Goal: Task Accomplishment & Management: Manage account settings

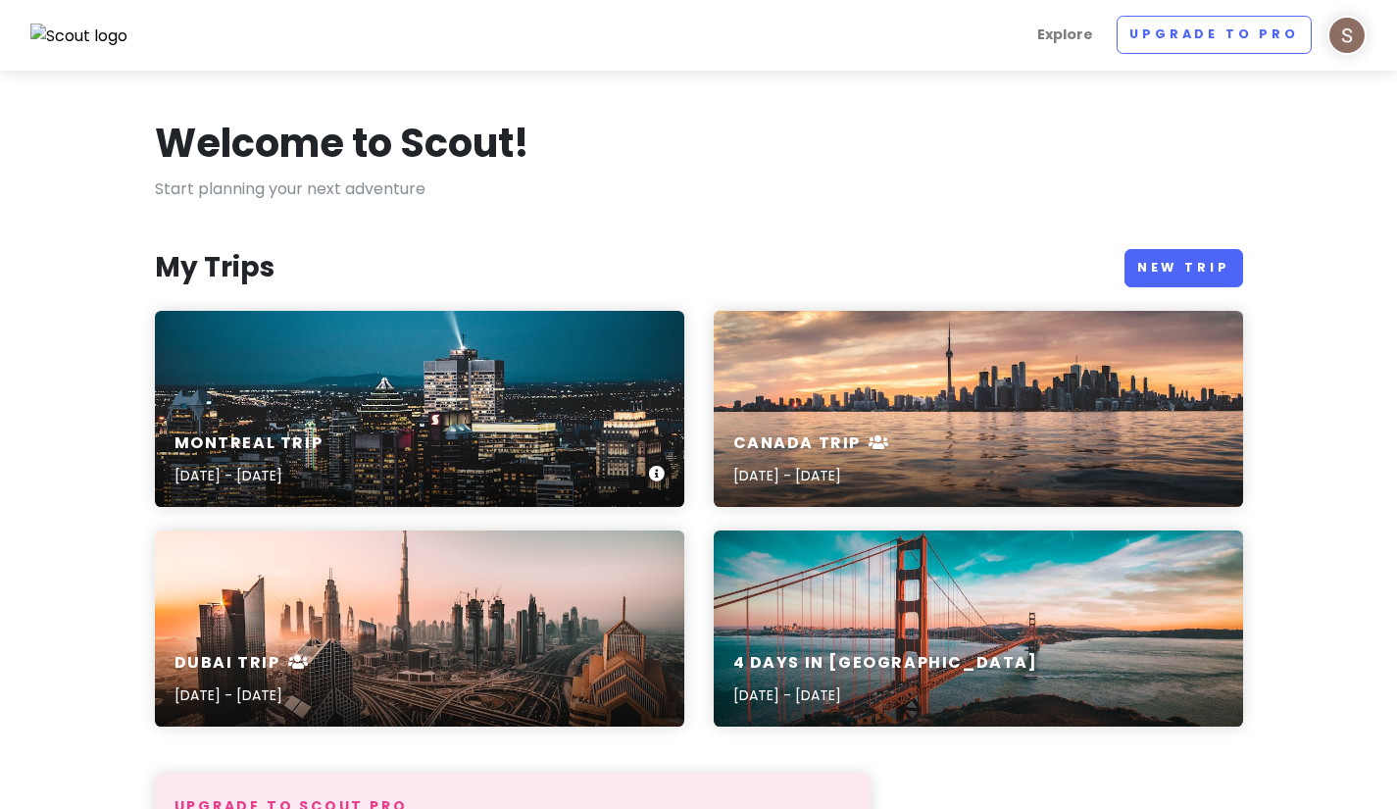
click at [307, 396] on div "Montreal Trip [DATE] - [DATE]" at bounding box center [419, 409] width 529 height 196
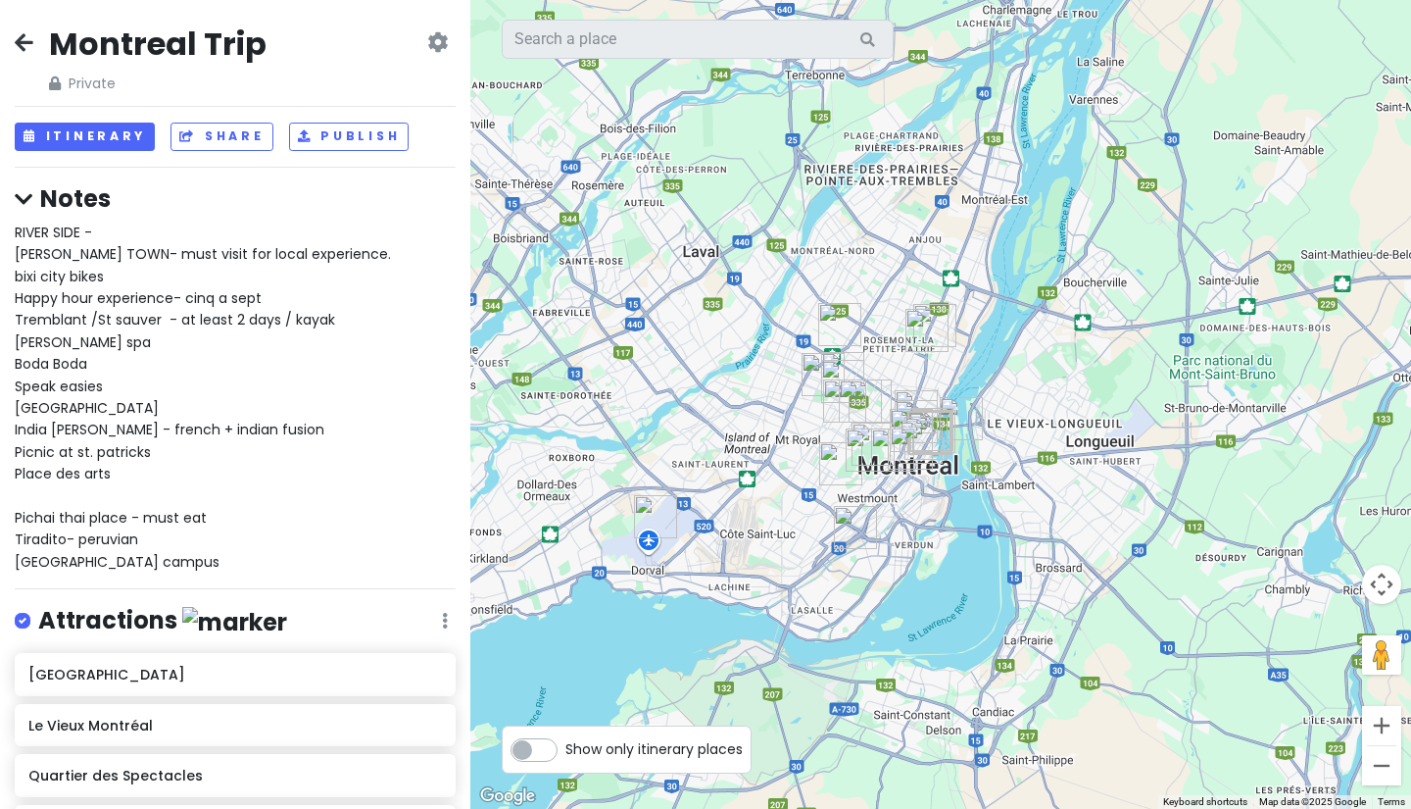
drag, startPoint x: 1054, startPoint y: 672, endPoint x: 786, endPoint y: 402, distance: 380.5
click at [786, 402] on div at bounding box center [940, 404] width 941 height 809
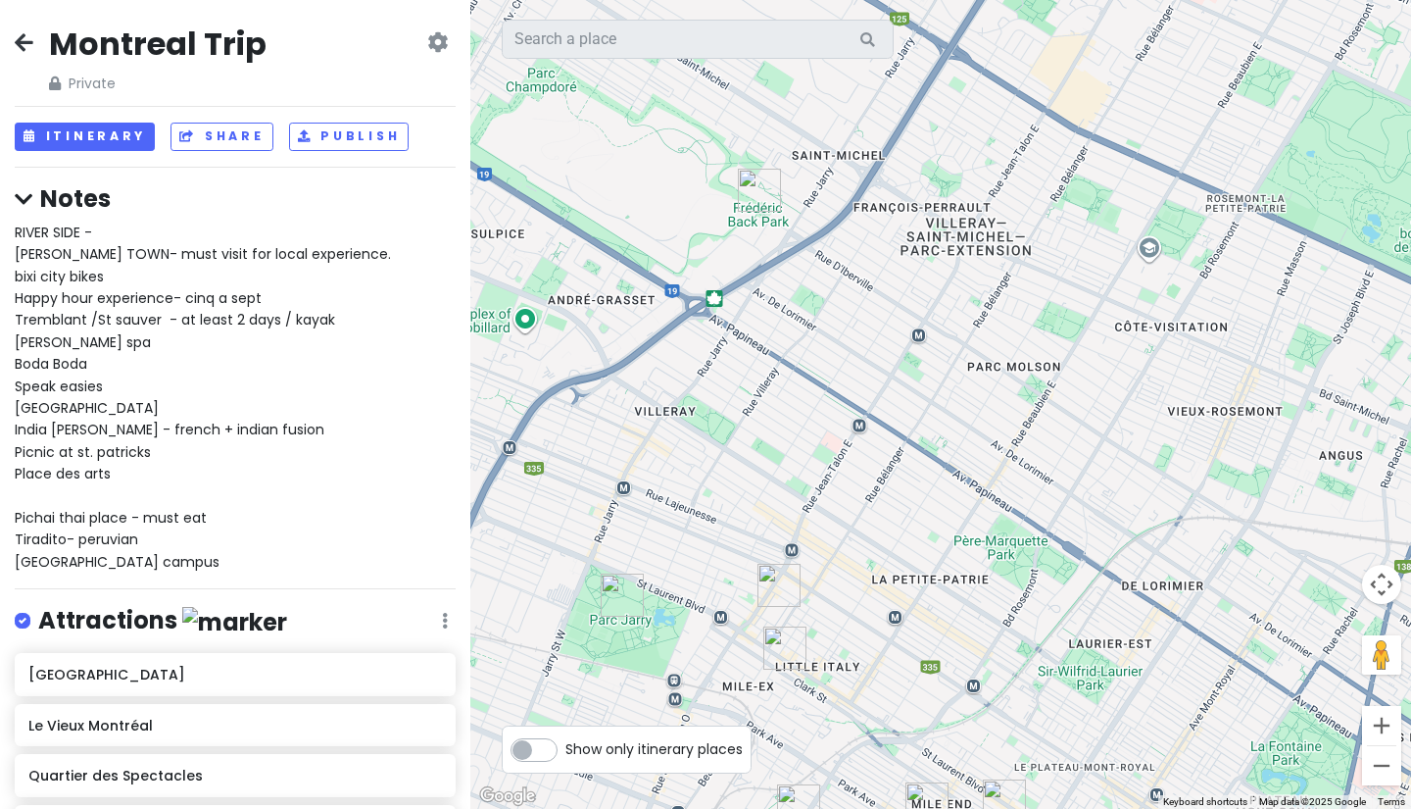
drag, startPoint x: 869, startPoint y: 268, endPoint x: 881, endPoint y: 474, distance: 207.1
click at [881, 474] on div at bounding box center [940, 404] width 941 height 809
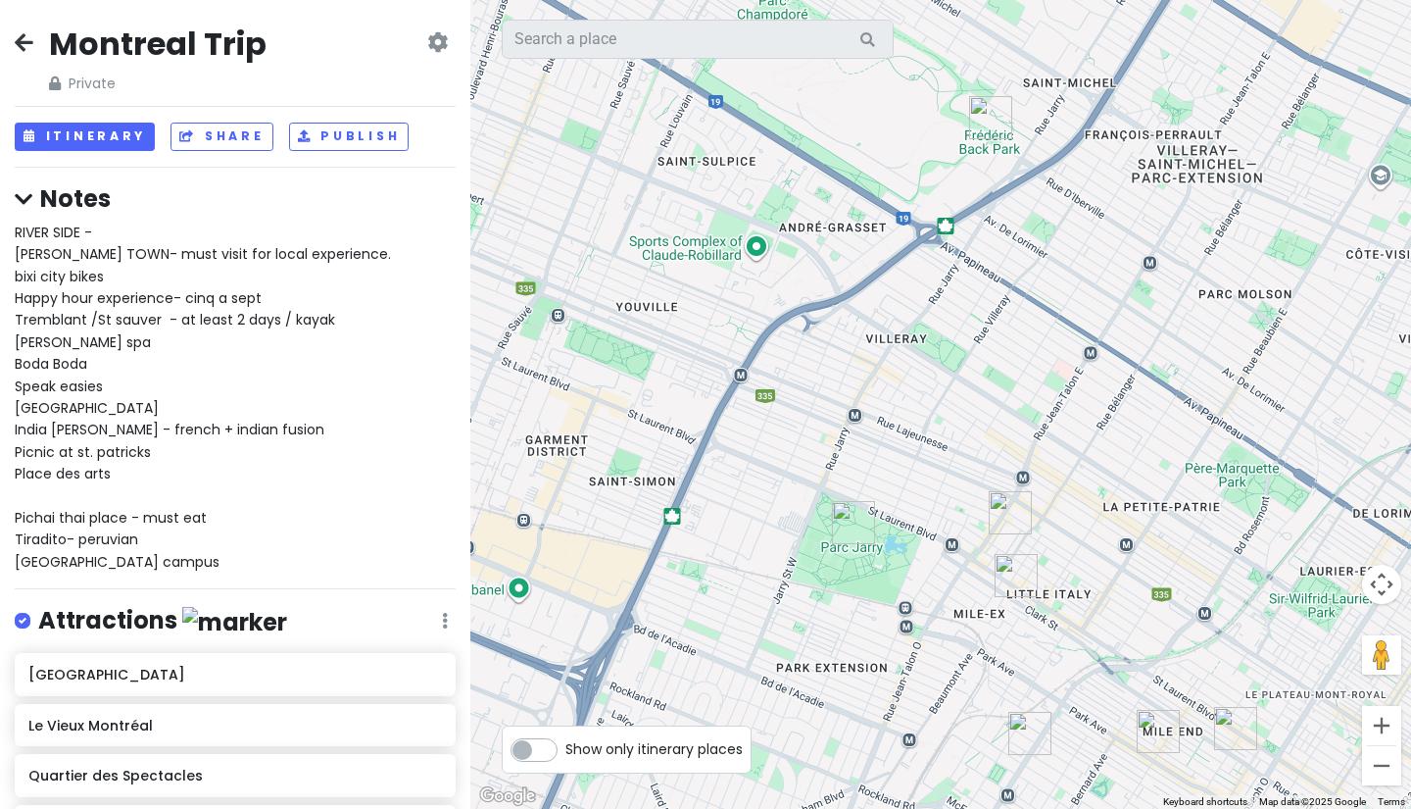
drag, startPoint x: 719, startPoint y: 359, endPoint x: 928, endPoint y: 235, distance: 242.6
click at [928, 235] on div at bounding box center [940, 404] width 941 height 809
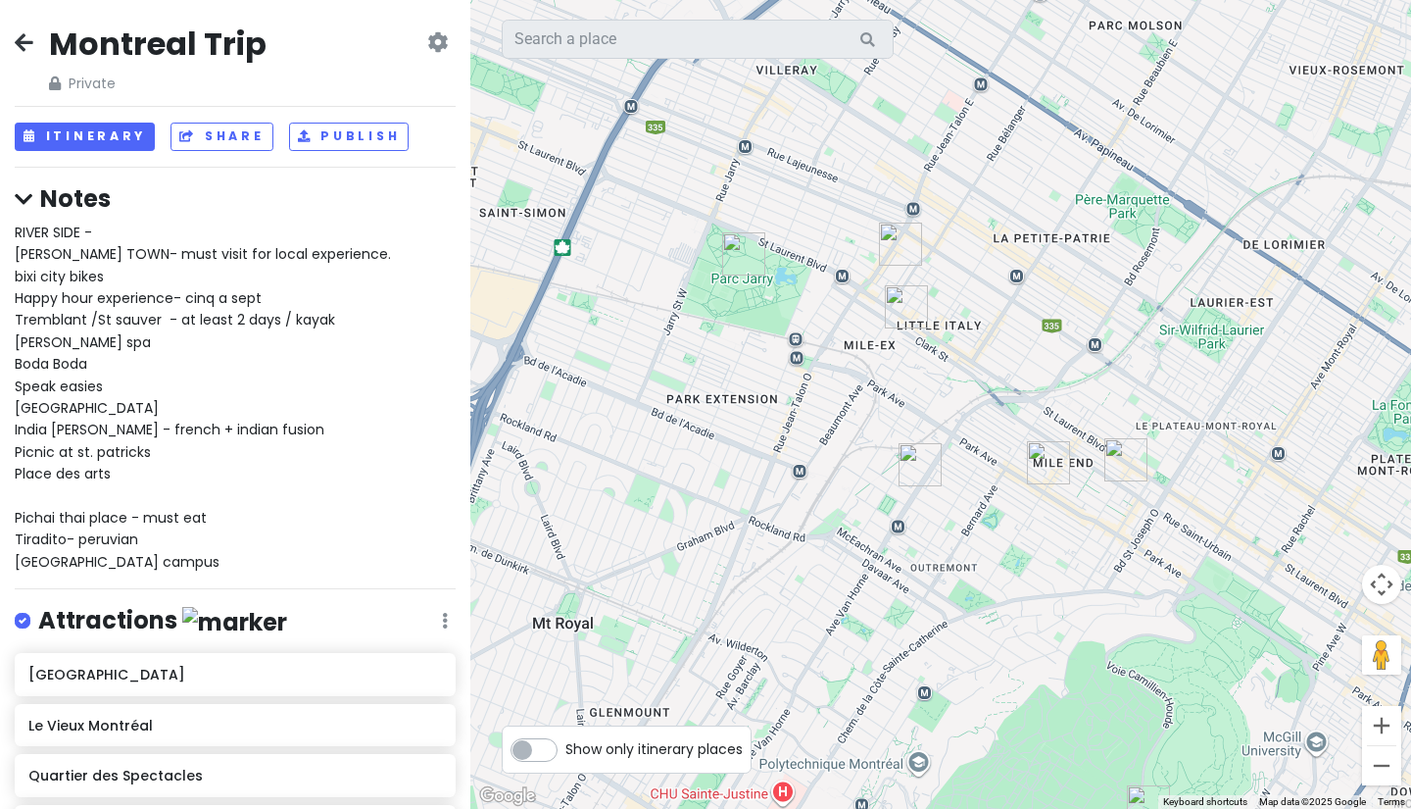
drag, startPoint x: 1189, startPoint y: 571, endPoint x: 1108, endPoint y: 359, distance: 227.7
click at [1108, 359] on div at bounding box center [940, 404] width 941 height 809
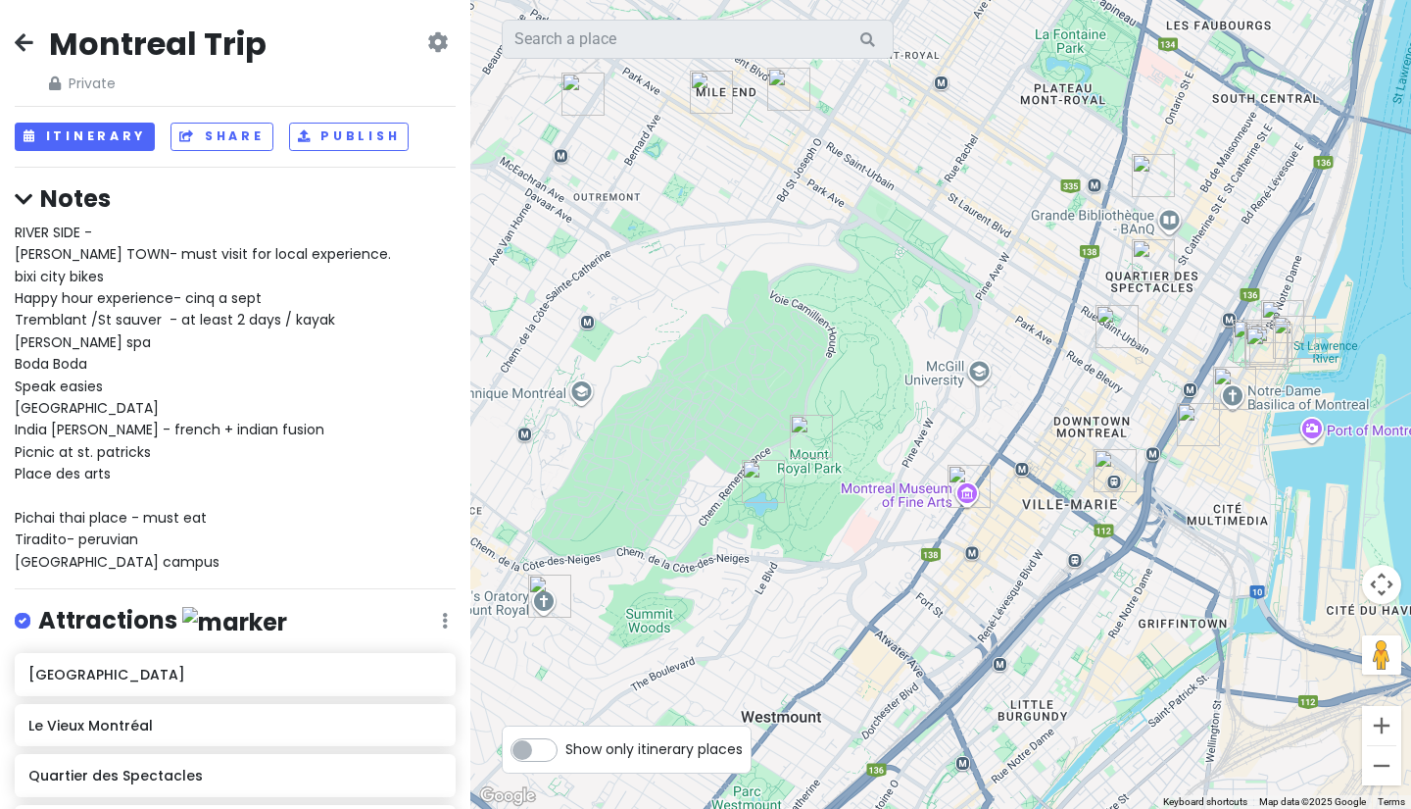
drag, startPoint x: 987, startPoint y: 595, endPoint x: 648, endPoint y: 226, distance: 500.8
click at [648, 226] on div at bounding box center [940, 404] width 941 height 809
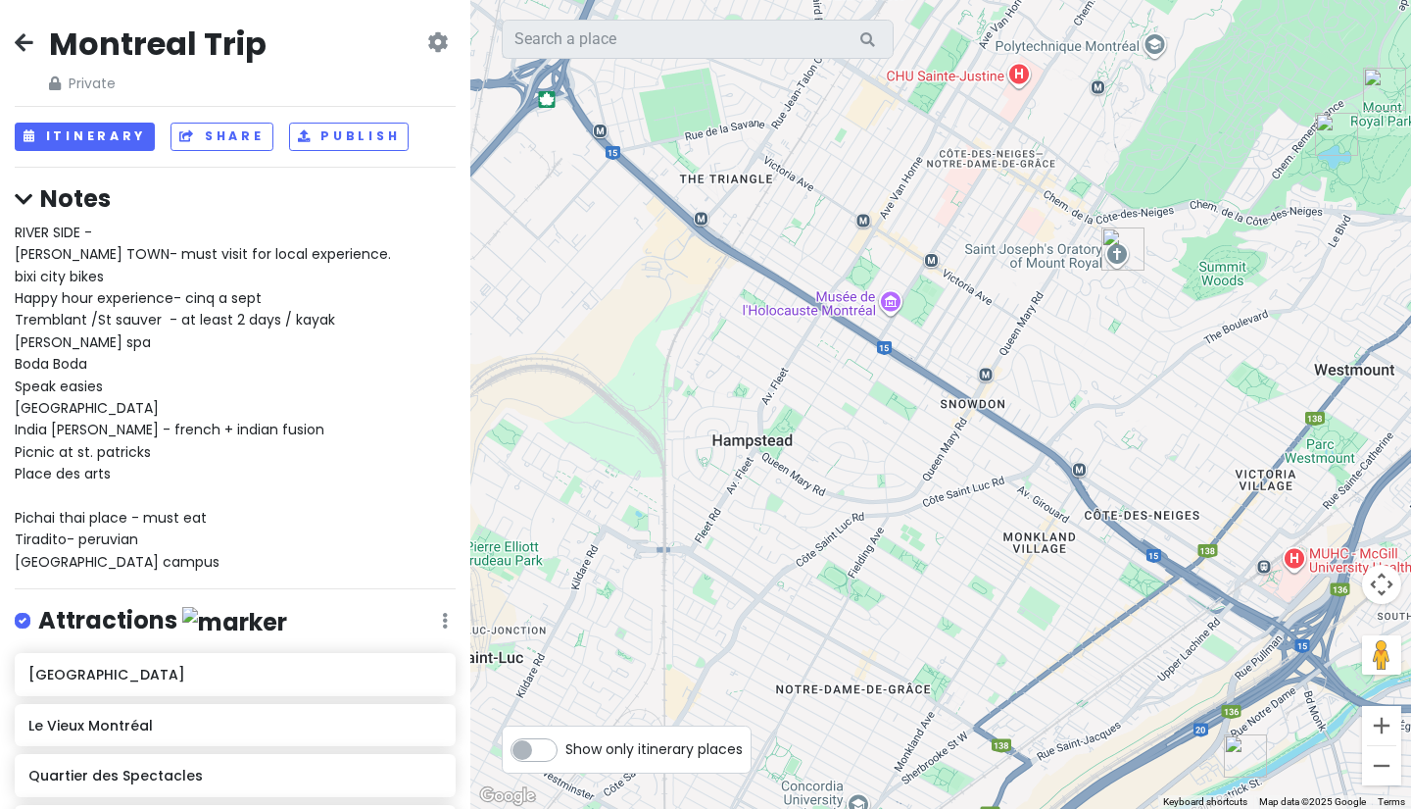
drag, startPoint x: 812, startPoint y: 499, endPoint x: 1403, endPoint y: 117, distance: 703.8
click at [1396, 117] on div at bounding box center [940, 404] width 941 height 809
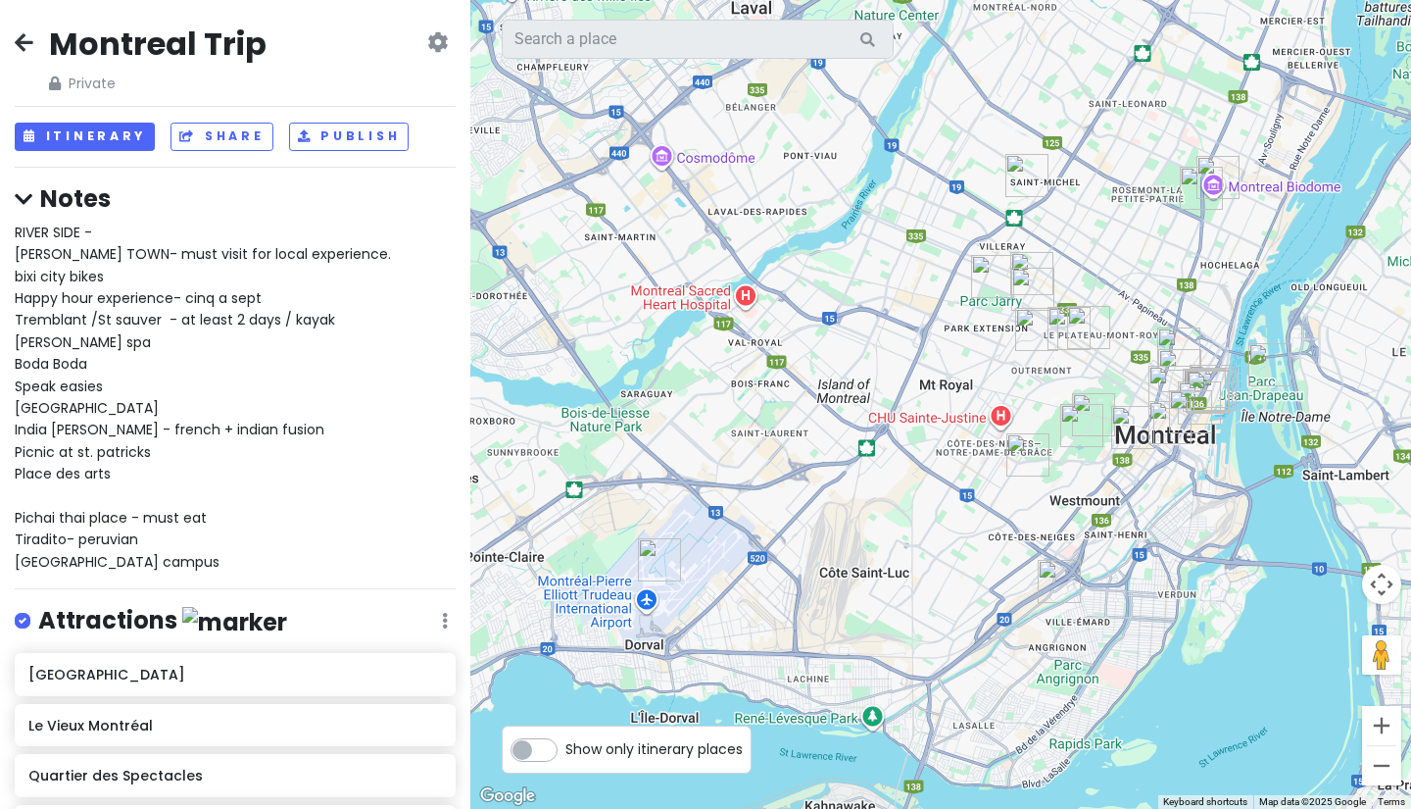
drag, startPoint x: 883, startPoint y: 311, endPoint x: 838, endPoint y: 542, distance: 235.7
click at [838, 542] on div at bounding box center [940, 404] width 941 height 809
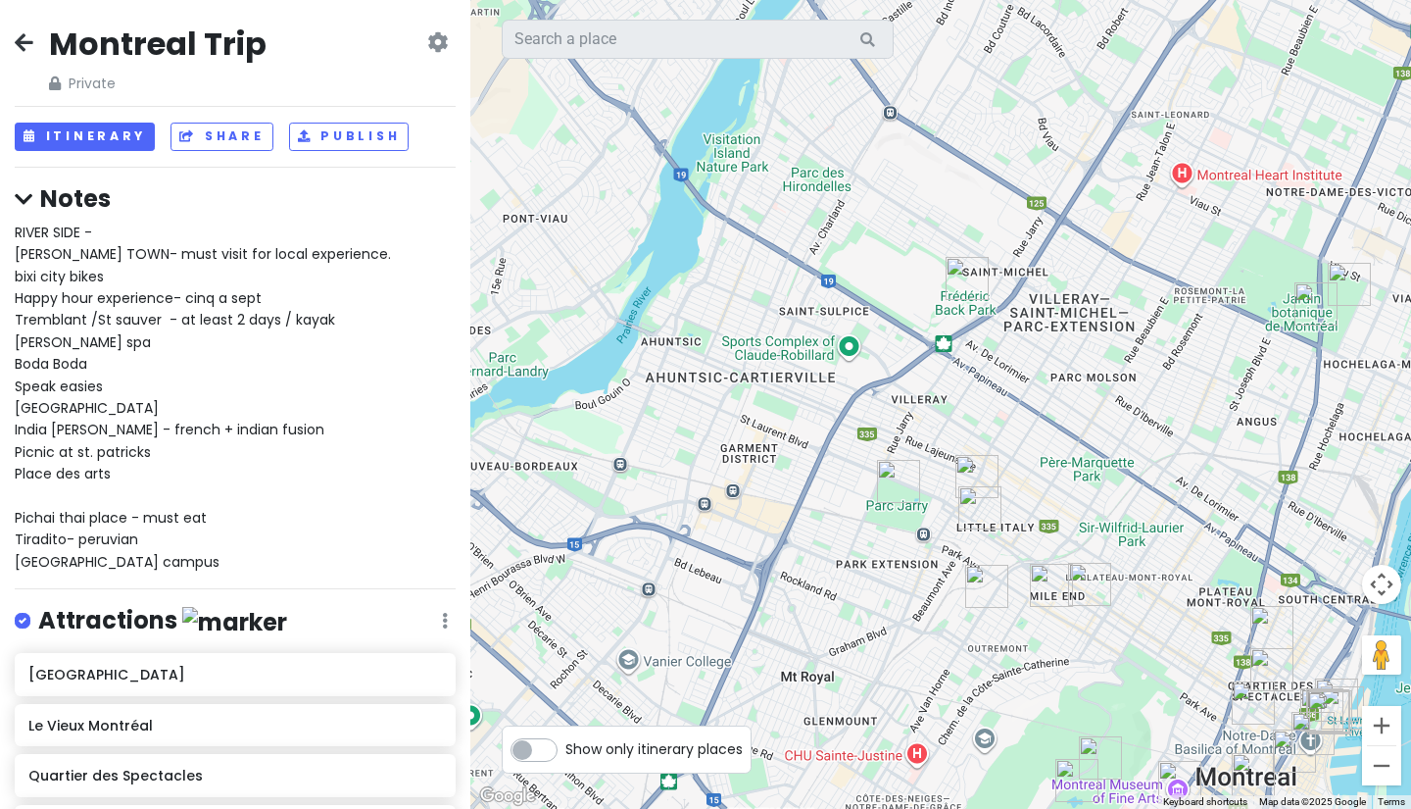
drag, startPoint x: 1198, startPoint y: 474, endPoint x: 885, endPoint y: 855, distance: 492.3
click at [885, 808] on html "Montreal Trip Private Change Dates Make a Copy Delete Trip Go Pro ⚡️ Give Feedb…" at bounding box center [705, 404] width 1411 height 809
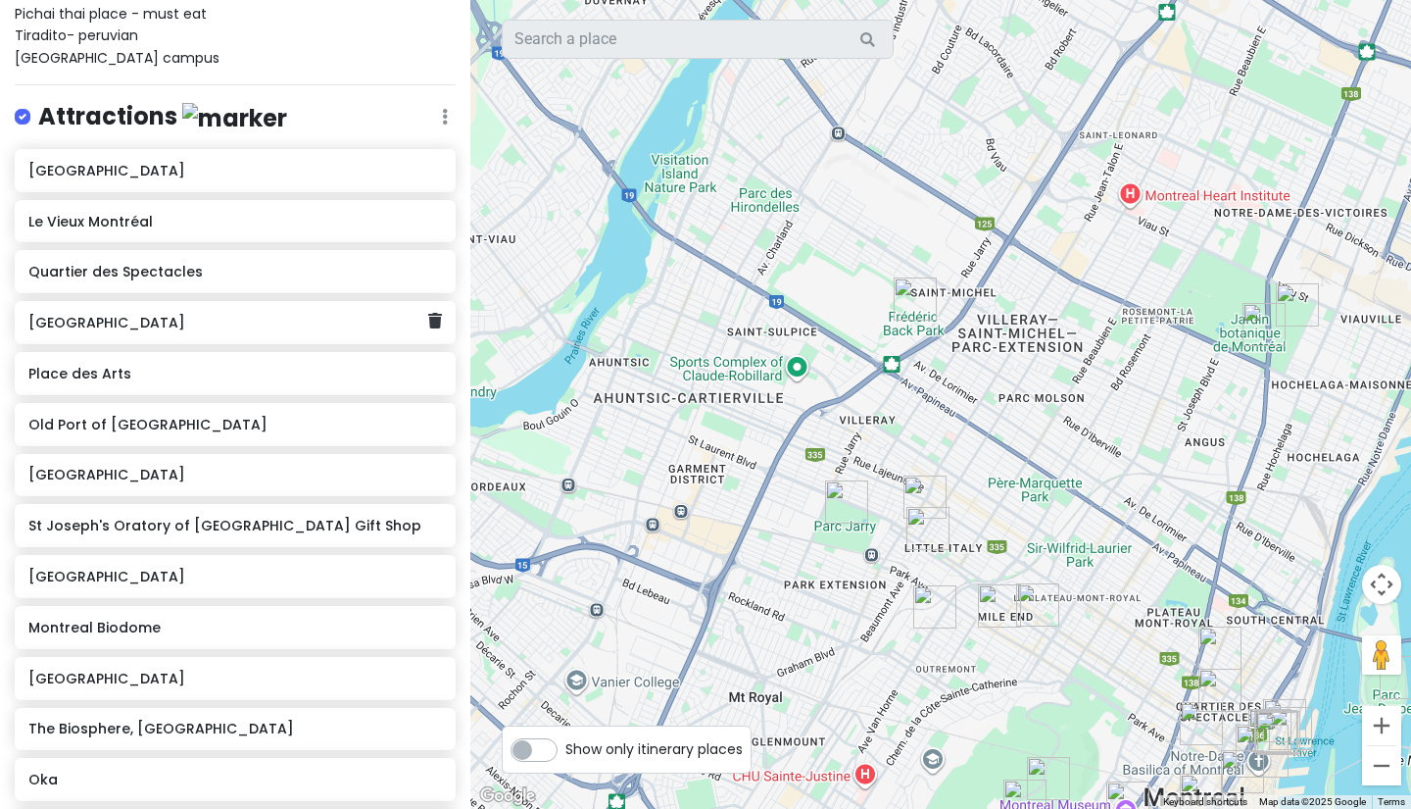
scroll to position [520, 0]
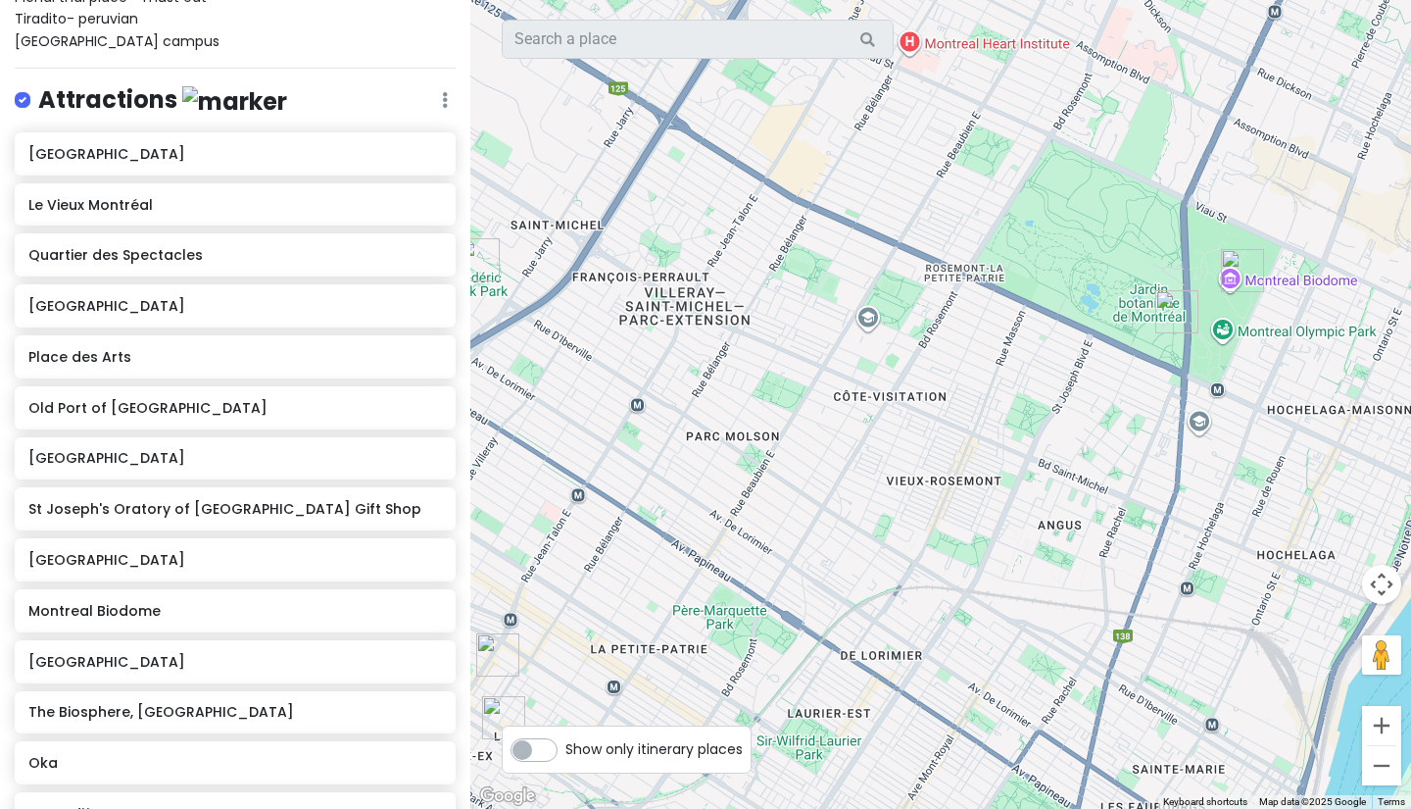
drag, startPoint x: 1147, startPoint y: 295, endPoint x: 941, endPoint y: 231, distance: 215.5
click at [941, 231] on div at bounding box center [940, 404] width 941 height 809
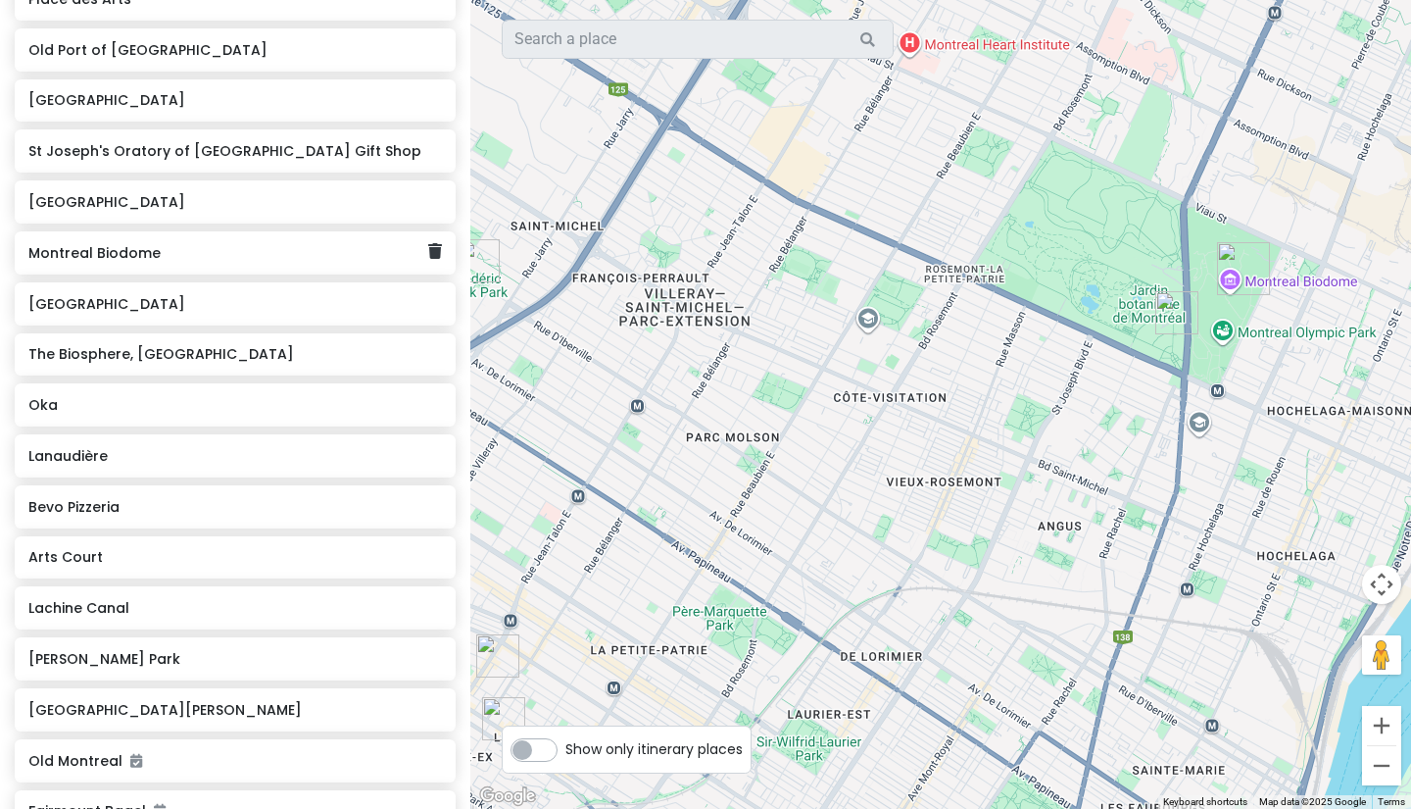
scroll to position [879, 0]
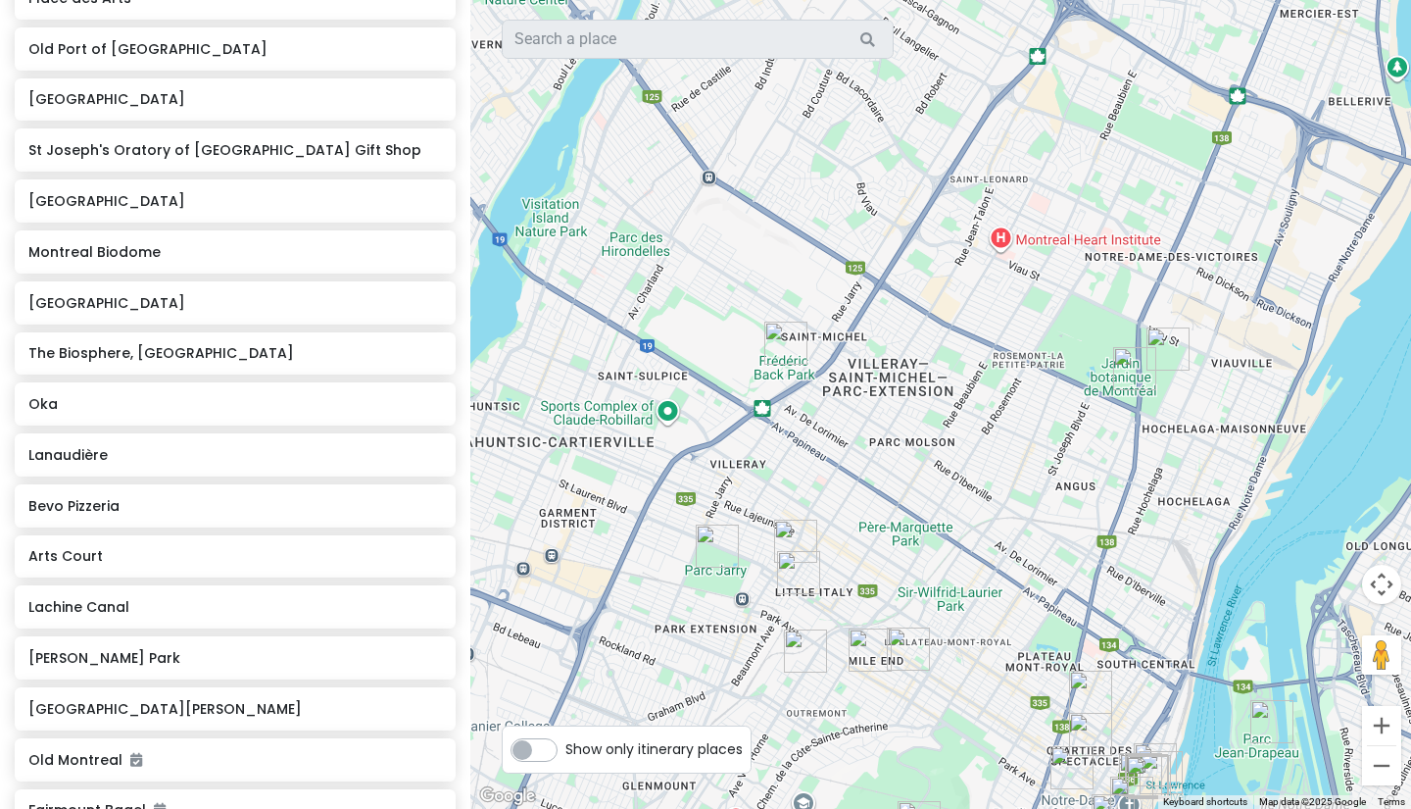
drag, startPoint x: 887, startPoint y: 511, endPoint x: 981, endPoint y: 527, distance: 95.6
click at [981, 527] on div at bounding box center [940, 404] width 941 height 809
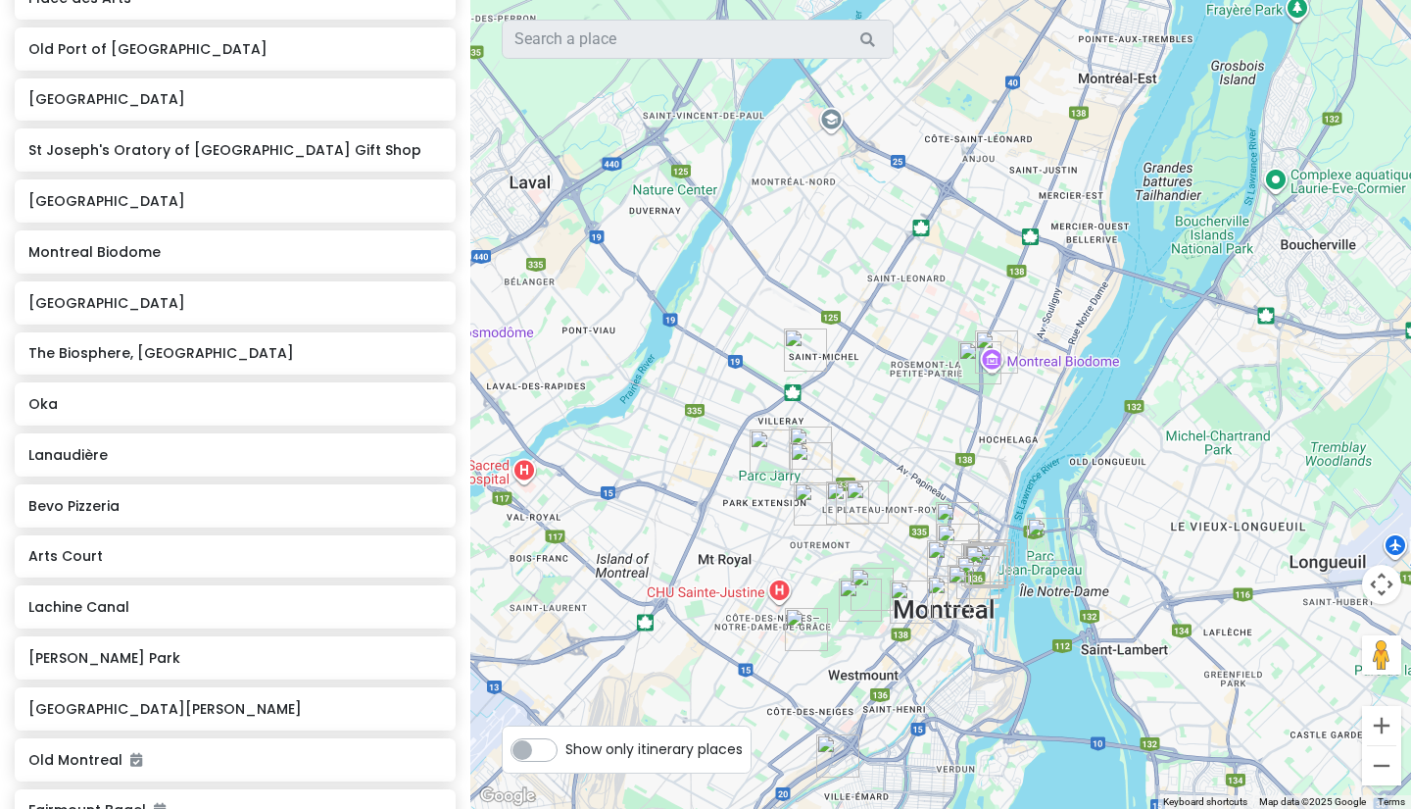
click at [802, 334] on img "Frédéric Back Park" at bounding box center [805, 349] width 59 height 59
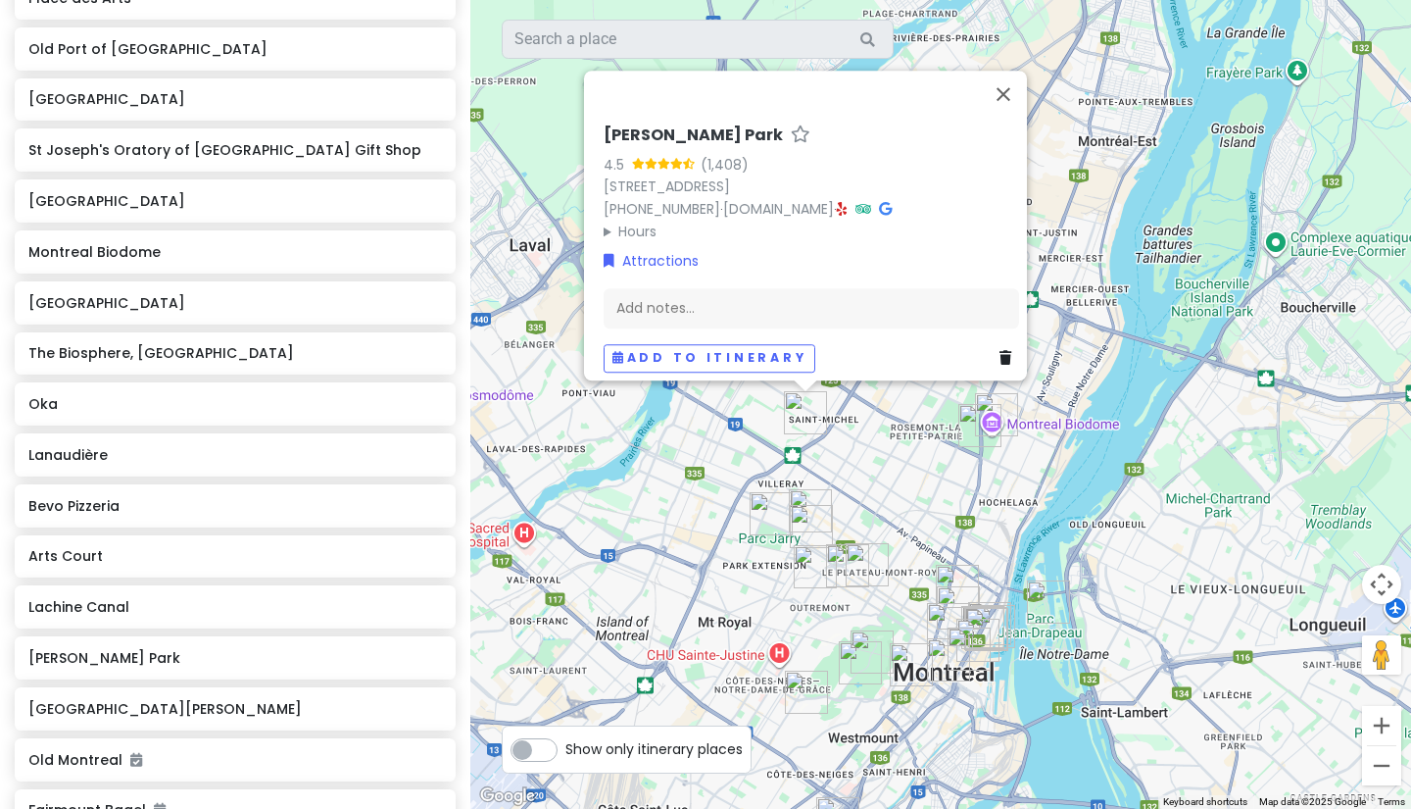
click at [826, 447] on div "[PERSON_NAME] Back Park 4.5 (1,408) [STREET_ADDRESS] [PHONE_NUMBER] · [DOMAIN_N…" at bounding box center [940, 404] width 941 height 809
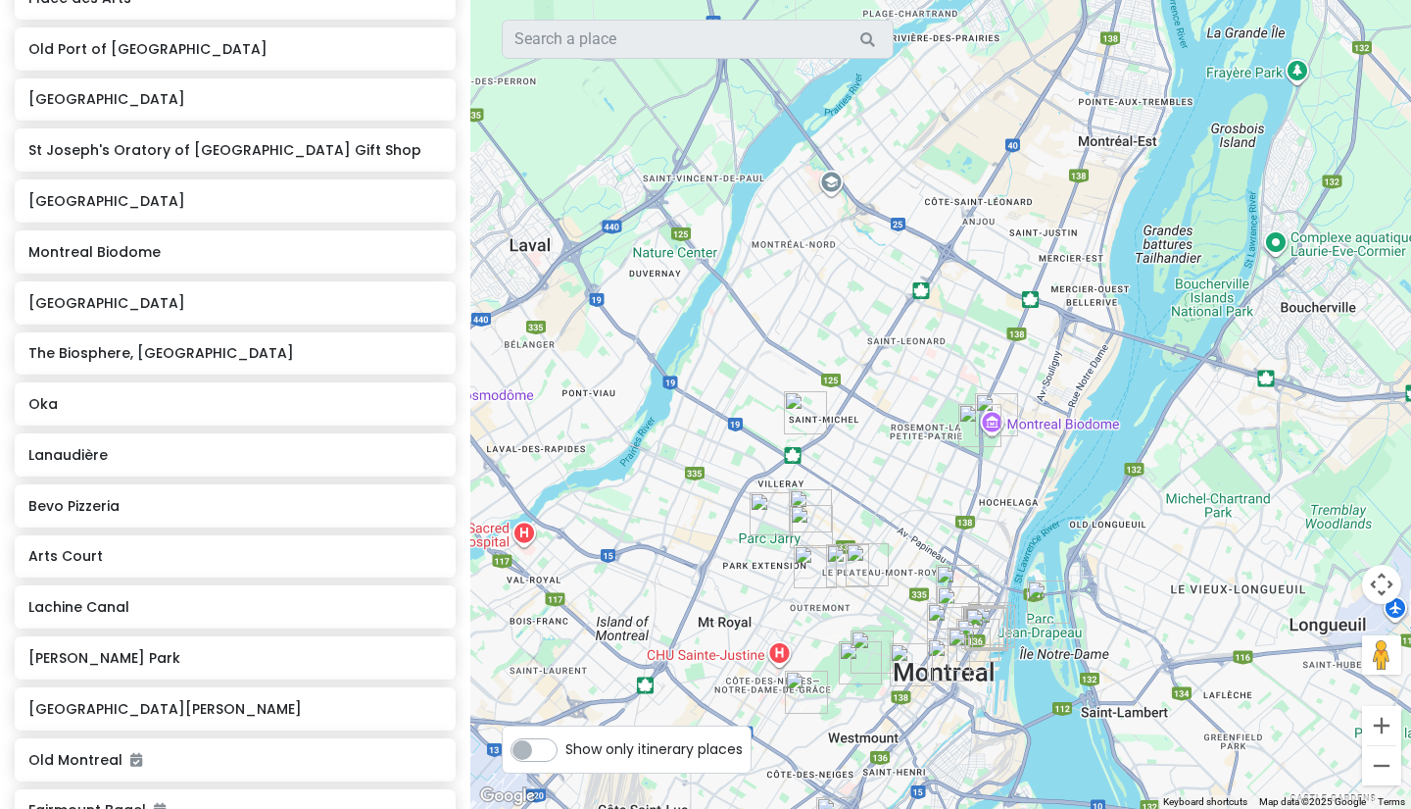
click at [807, 410] on img "Frédéric Back Park" at bounding box center [805, 412] width 59 height 59
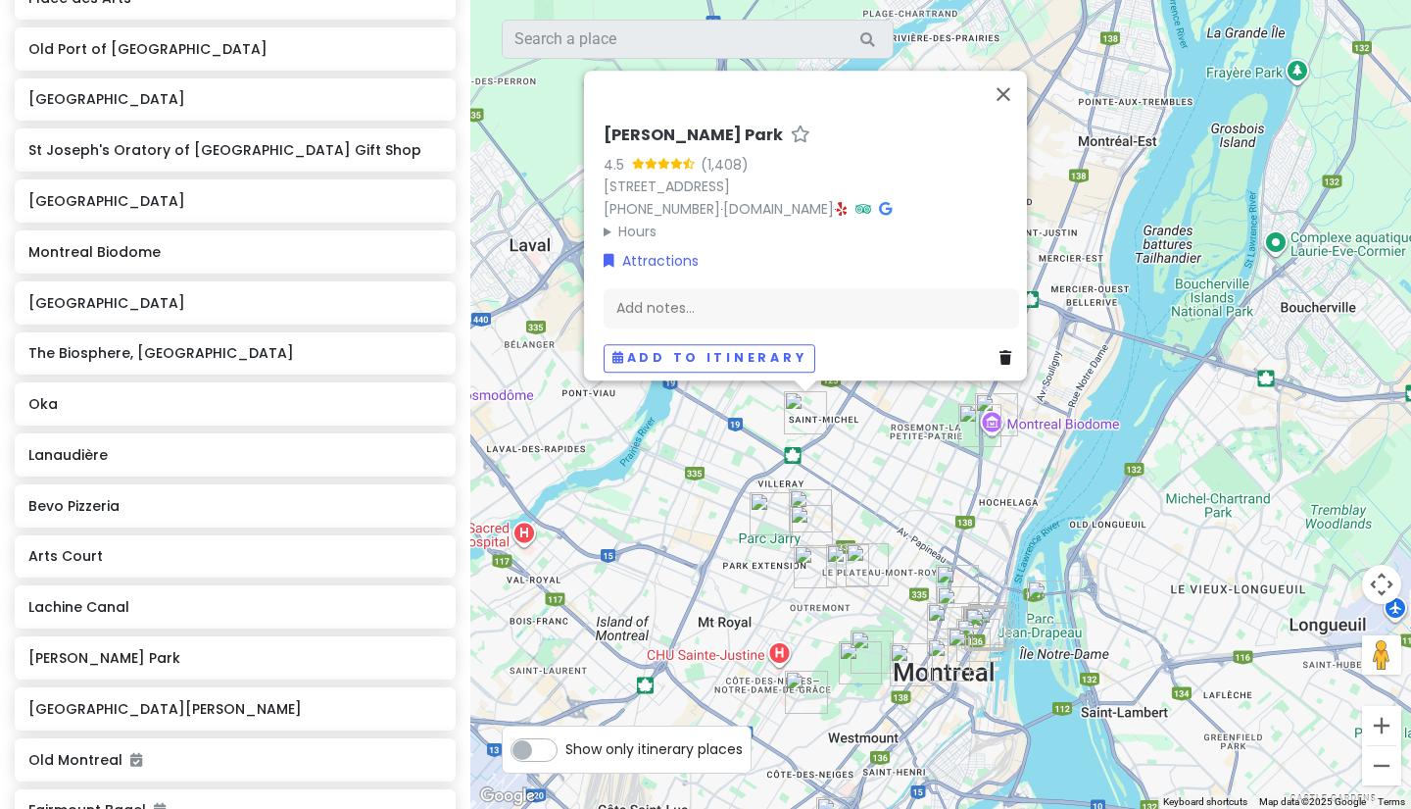
click at [679, 125] on h6 "[PERSON_NAME] Park" at bounding box center [693, 135] width 179 height 21
click at [879, 202] on icon at bounding box center [885, 209] width 13 height 14
click at [658, 517] on div "[PERSON_NAME] Back Park 4.5 (1,408) [STREET_ADDRESS] [PHONE_NUMBER] · [DOMAIN_N…" at bounding box center [940, 404] width 941 height 809
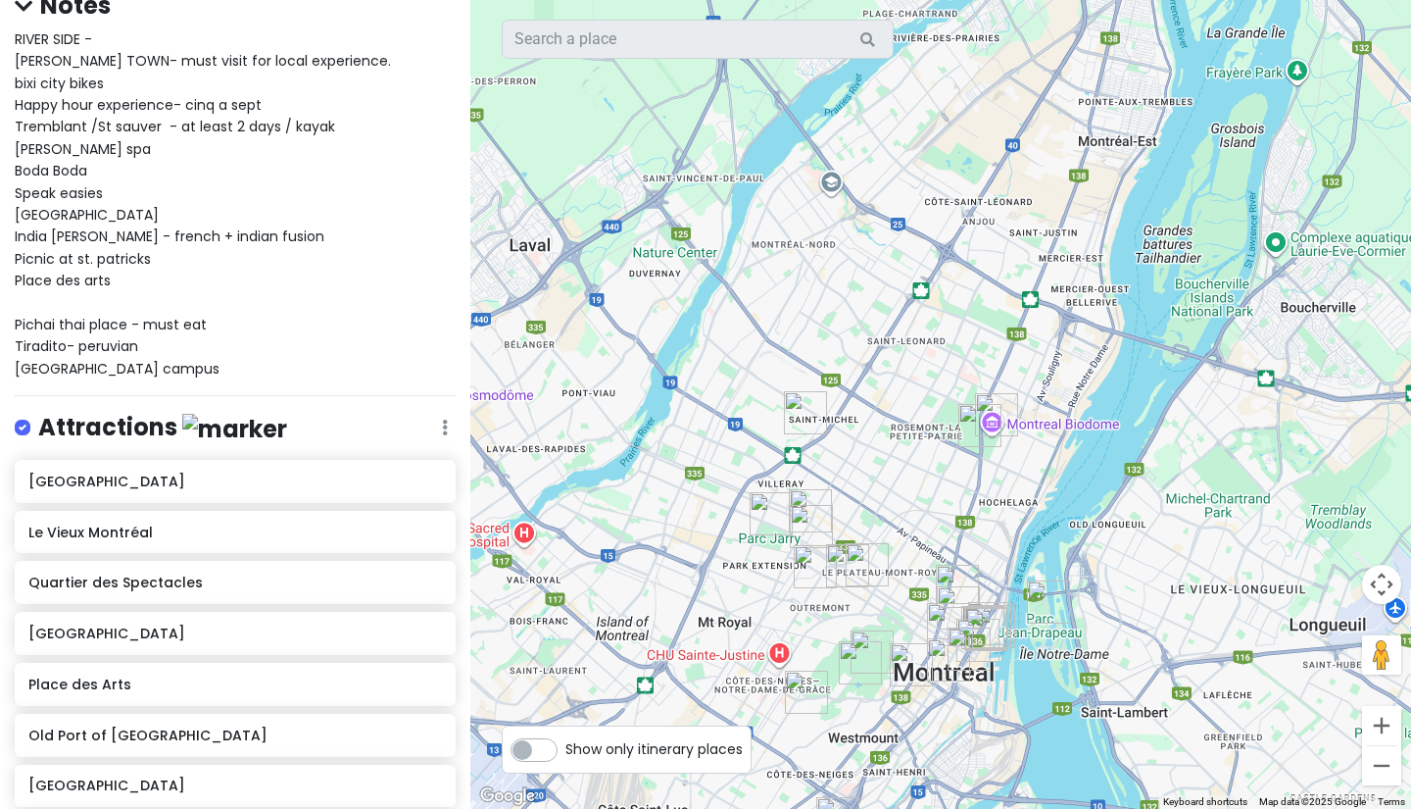
scroll to position [0, 0]
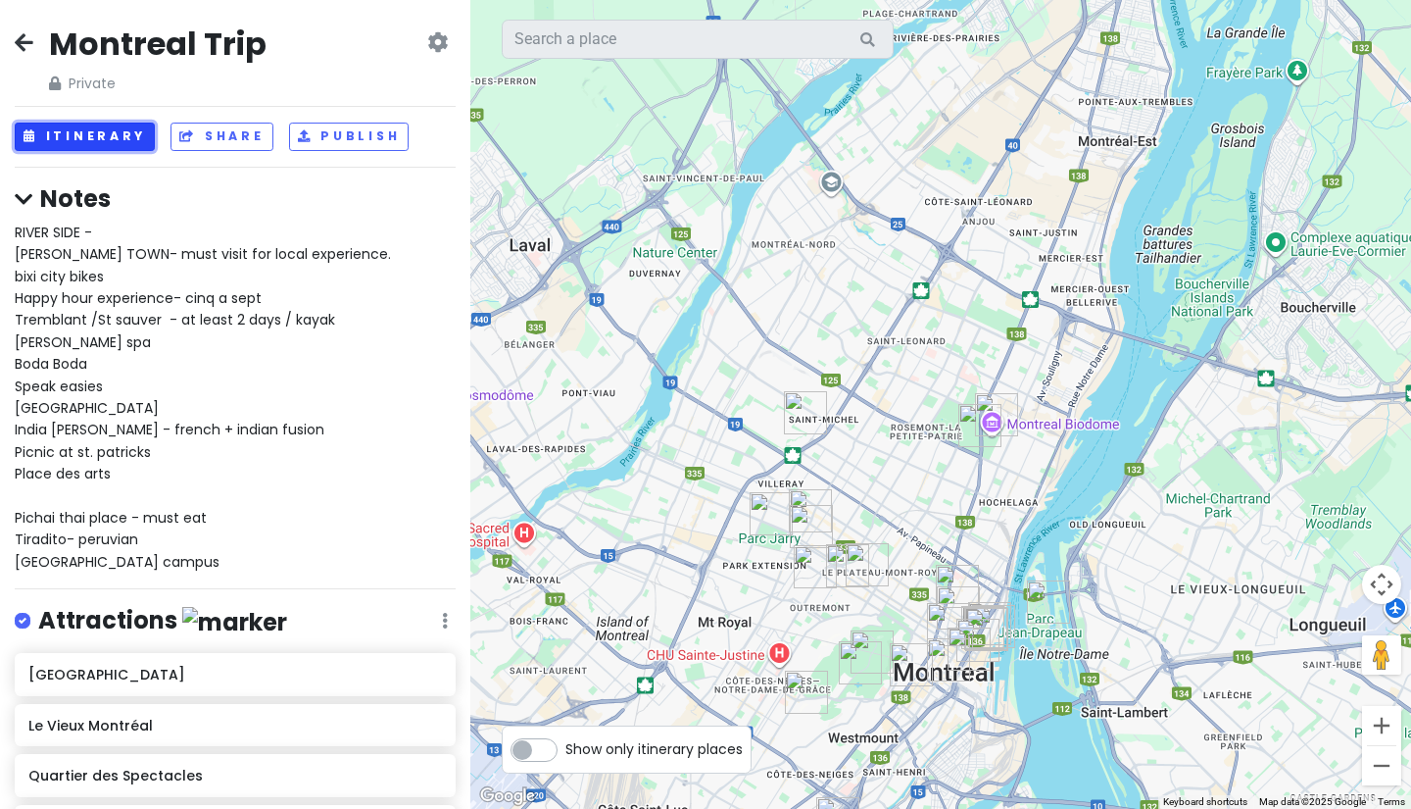
click at [84, 125] on button "Itinerary" at bounding box center [85, 137] width 140 height 28
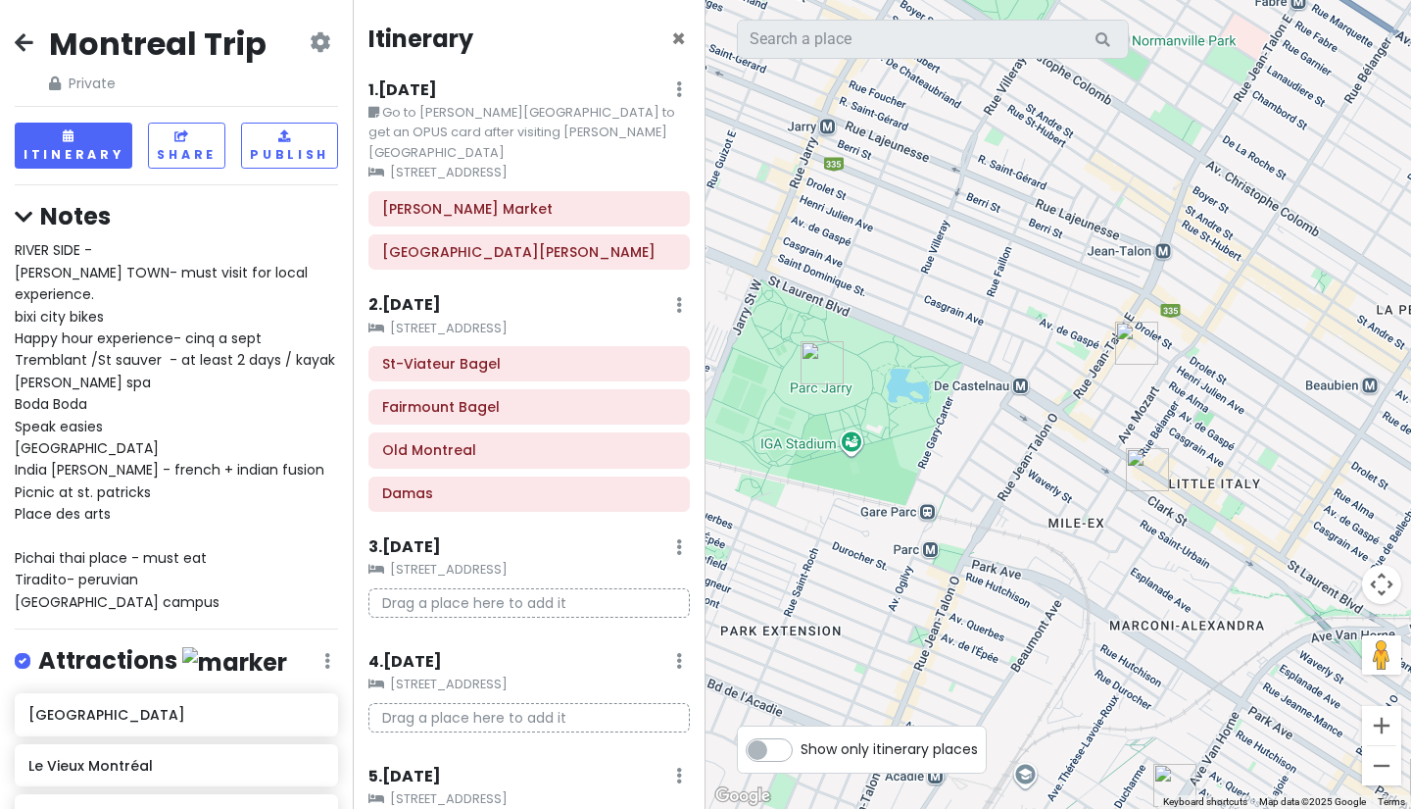
drag, startPoint x: 850, startPoint y: 563, endPoint x: 1015, endPoint y: 272, distance: 334.1
click at [1015, 272] on div at bounding box center [1059, 404] width 706 height 809
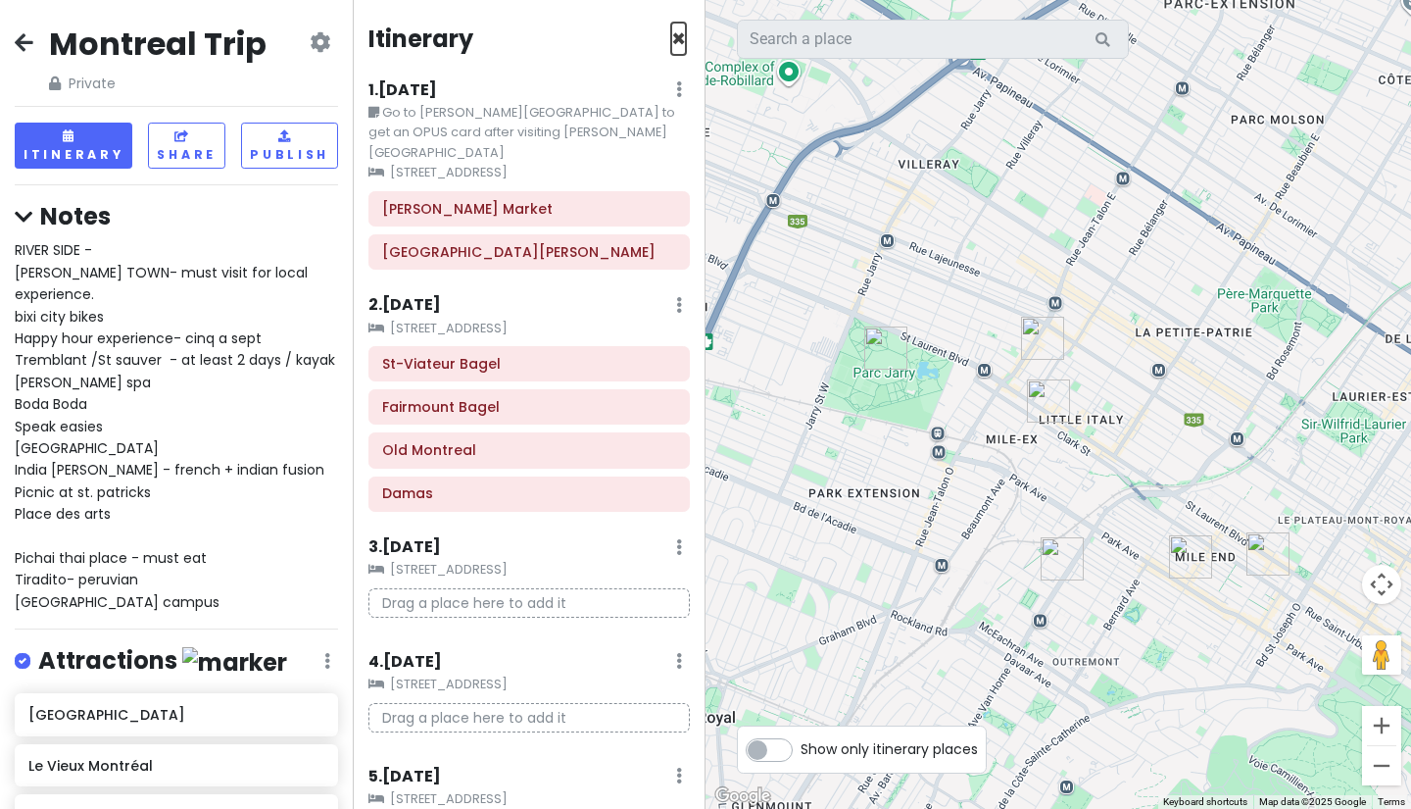
click at [671, 35] on span "×" at bounding box center [678, 39] width 15 height 32
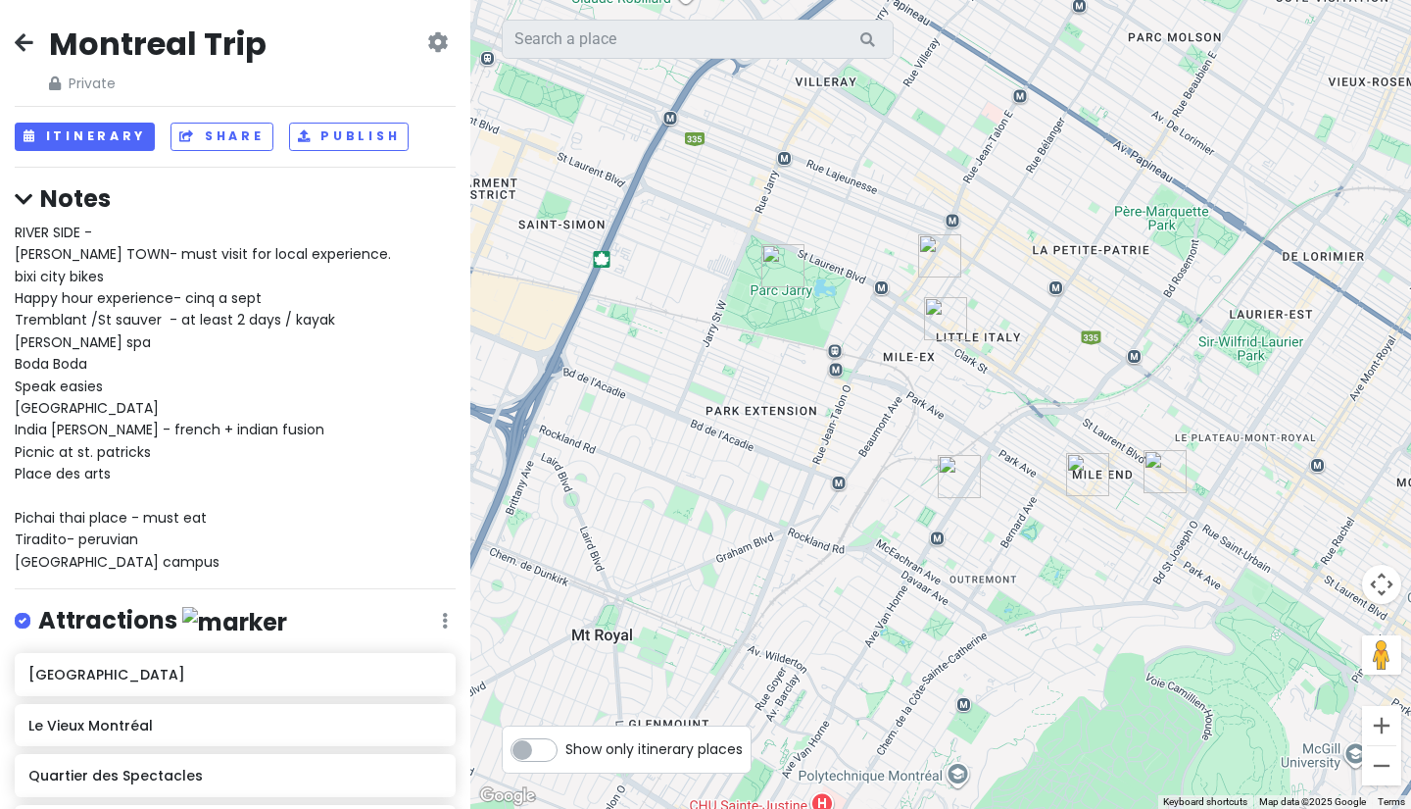
drag, startPoint x: 974, startPoint y: 475, endPoint x: 991, endPoint y: 394, distance: 83.0
click at [991, 394] on div at bounding box center [940, 404] width 941 height 809
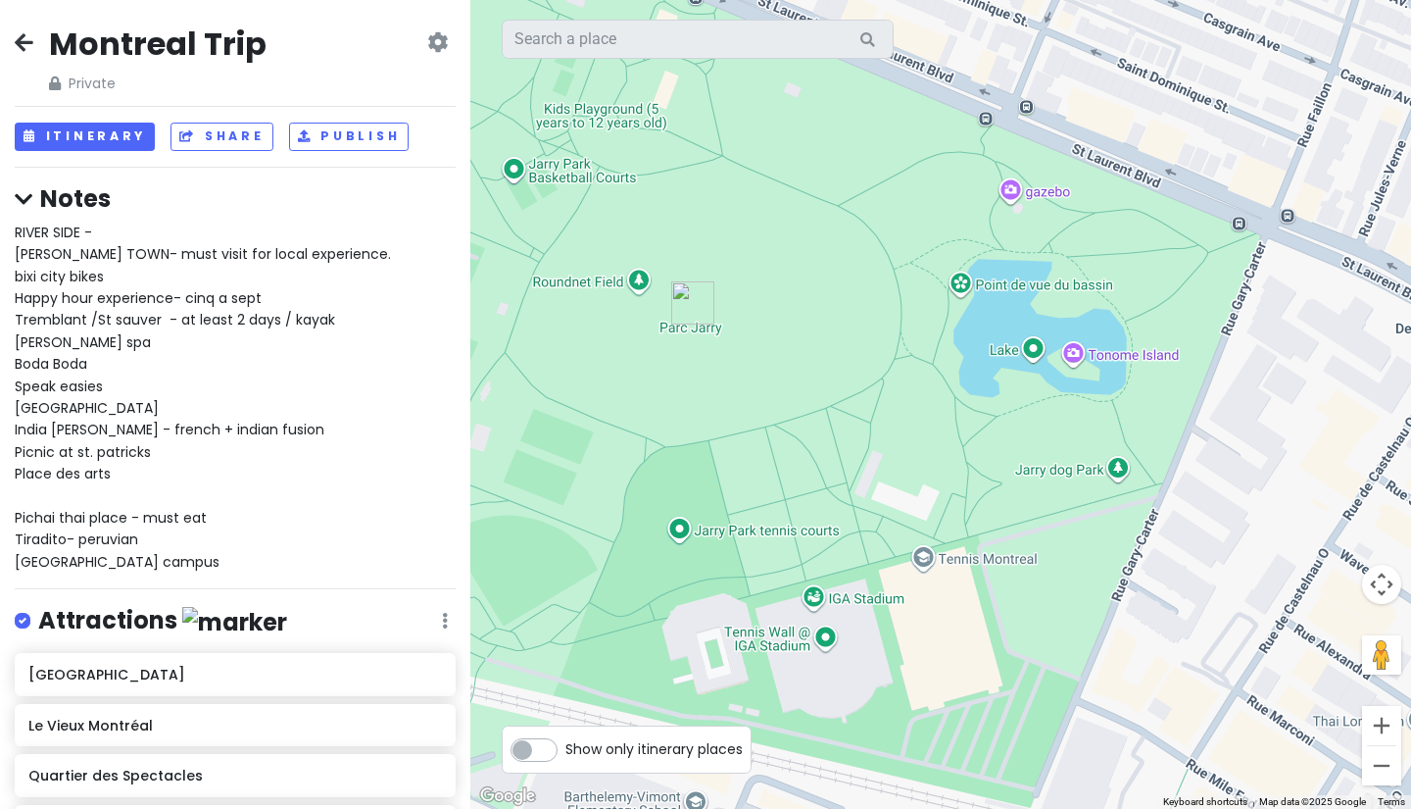
drag, startPoint x: 813, startPoint y: 333, endPoint x: 1272, endPoint y: 419, distance: 466.5
click at [1272, 419] on div at bounding box center [940, 404] width 941 height 809
click at [814, 597] on div at bounding box center [940, 404] width 941 height 809
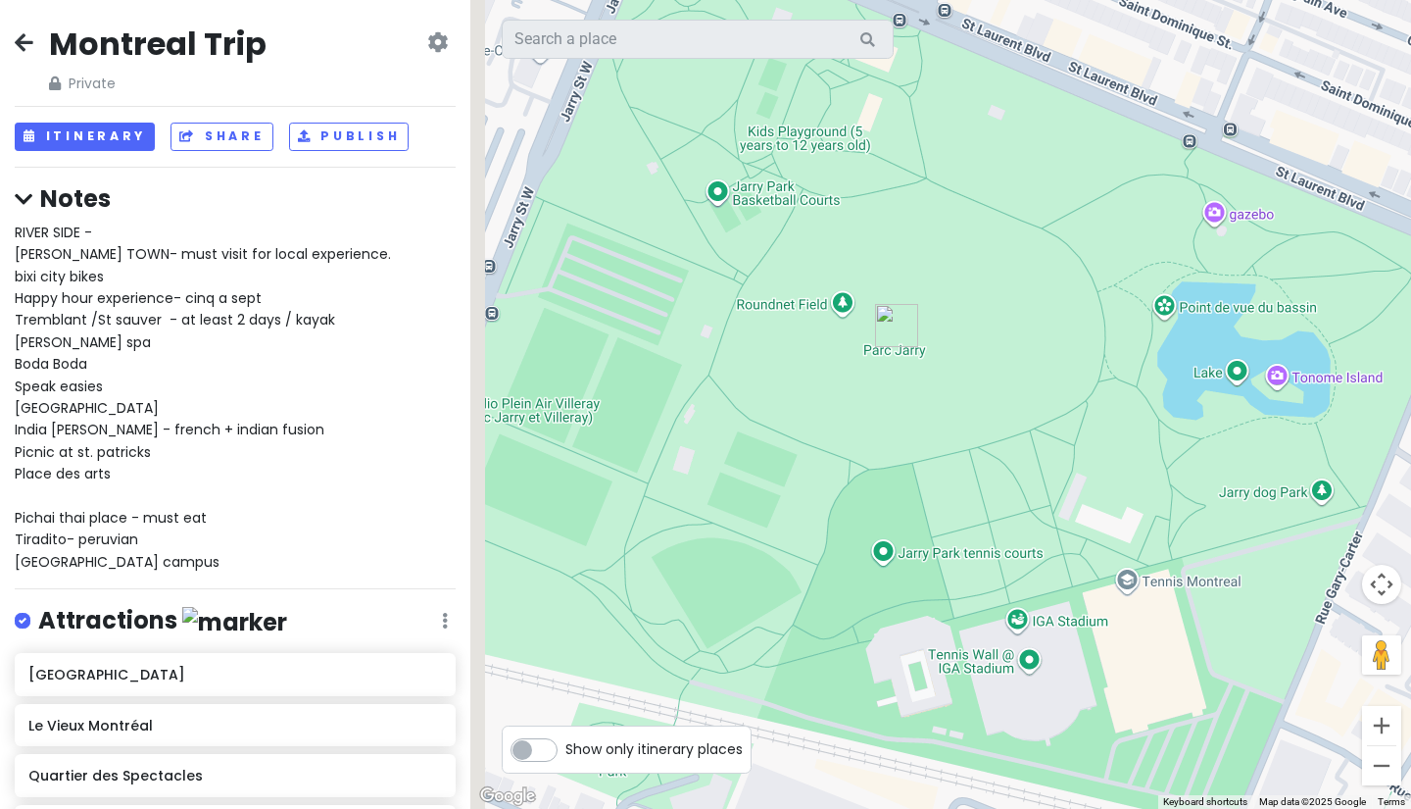
drag, startPoint x: 626, startPoint y: 197, endPoint x: 827, endPoint y: 218, distance: 202.0
click at [827, 218] on div at bounding box center [940, 404] width 941 height 809
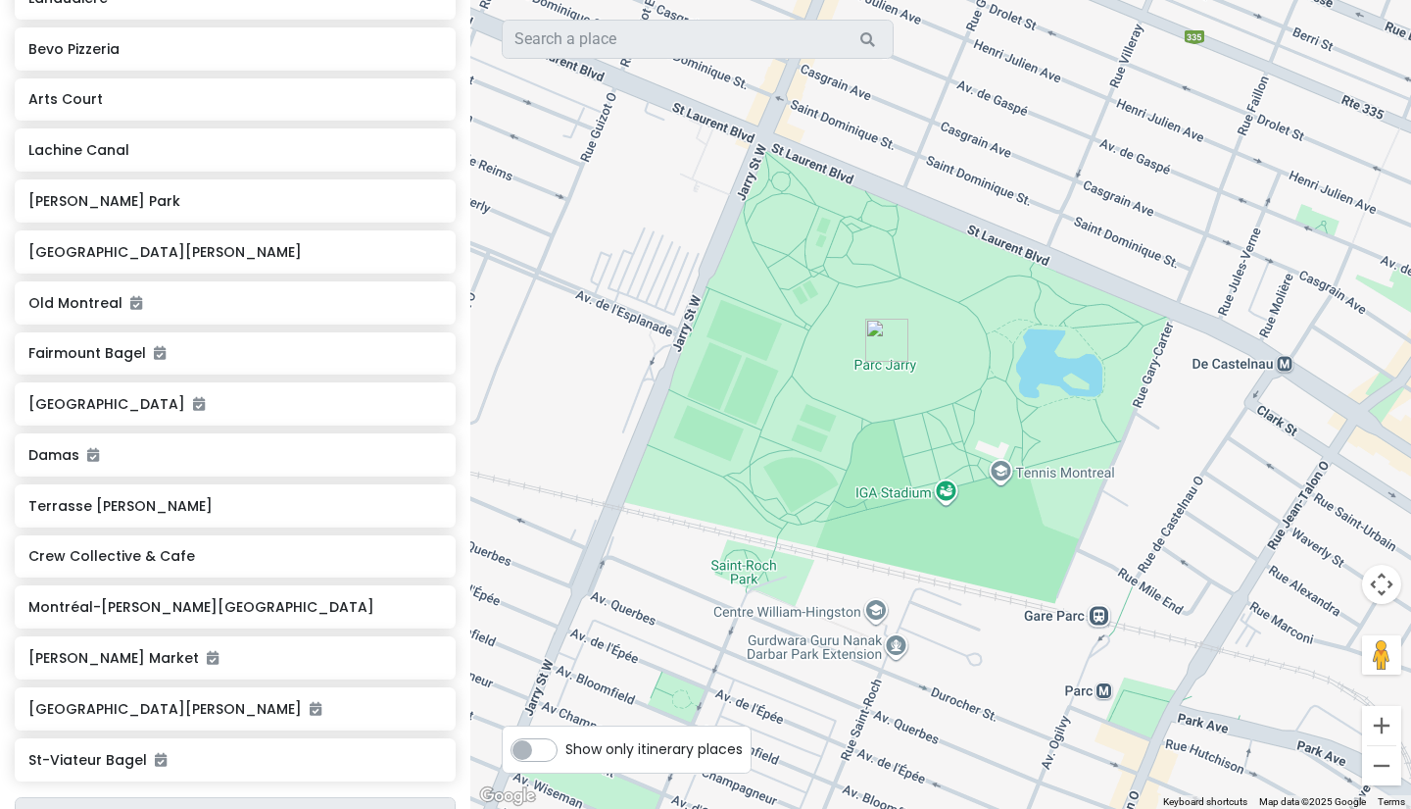
scroll to position [846, 0]
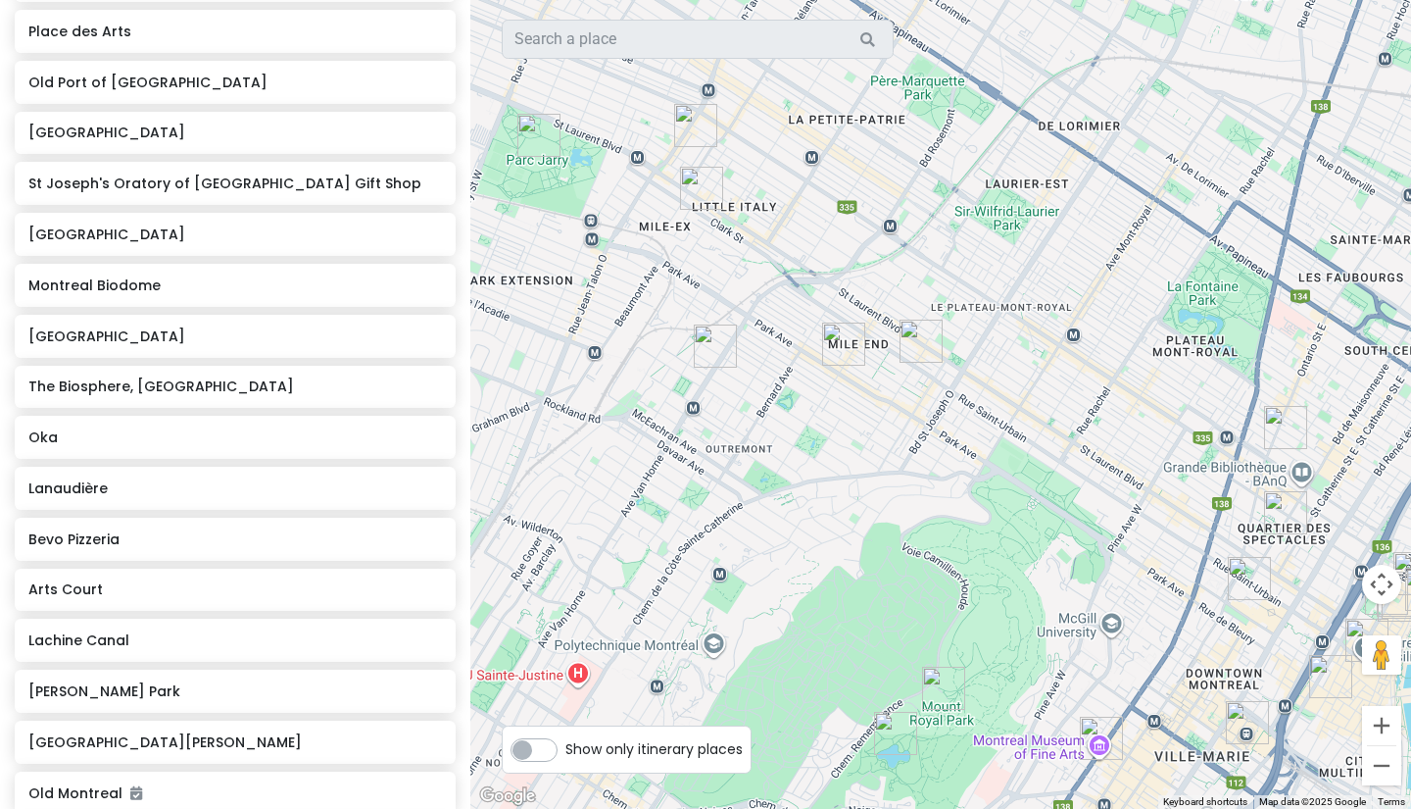
drag, startPoint x: 1262, startPoint y: 363, endPoint x: 618, endPoint y: 186, distance: 667.7
click at [619, 187] on div at bounding box center [940, 404] width 941 height 809
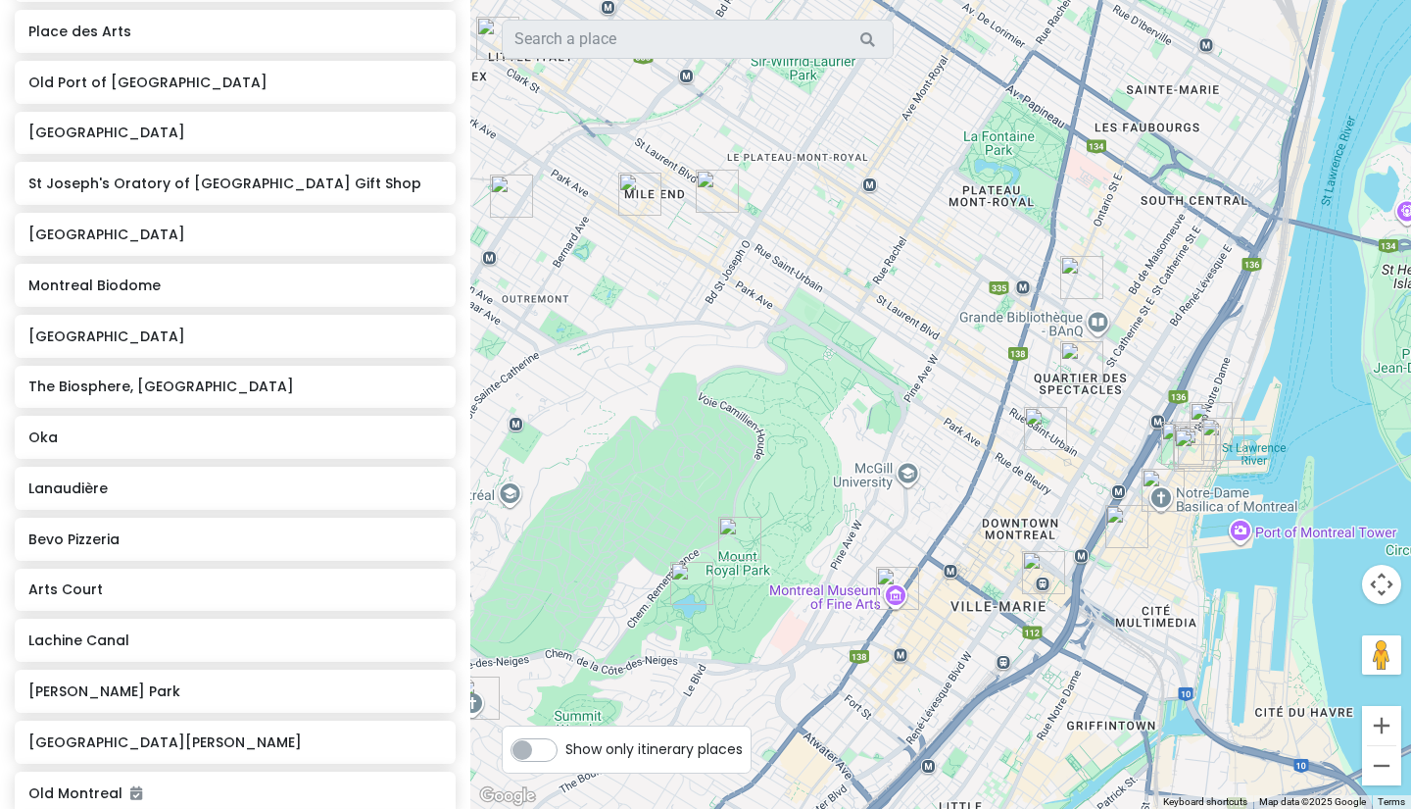
drag, startPoint x: 1084, startPoint y: 457, endPoint x: 920, endPoint y: 344, distance: 198.7
click at [920, 344] on div at bounding box center [940, 404] width 941 height 809
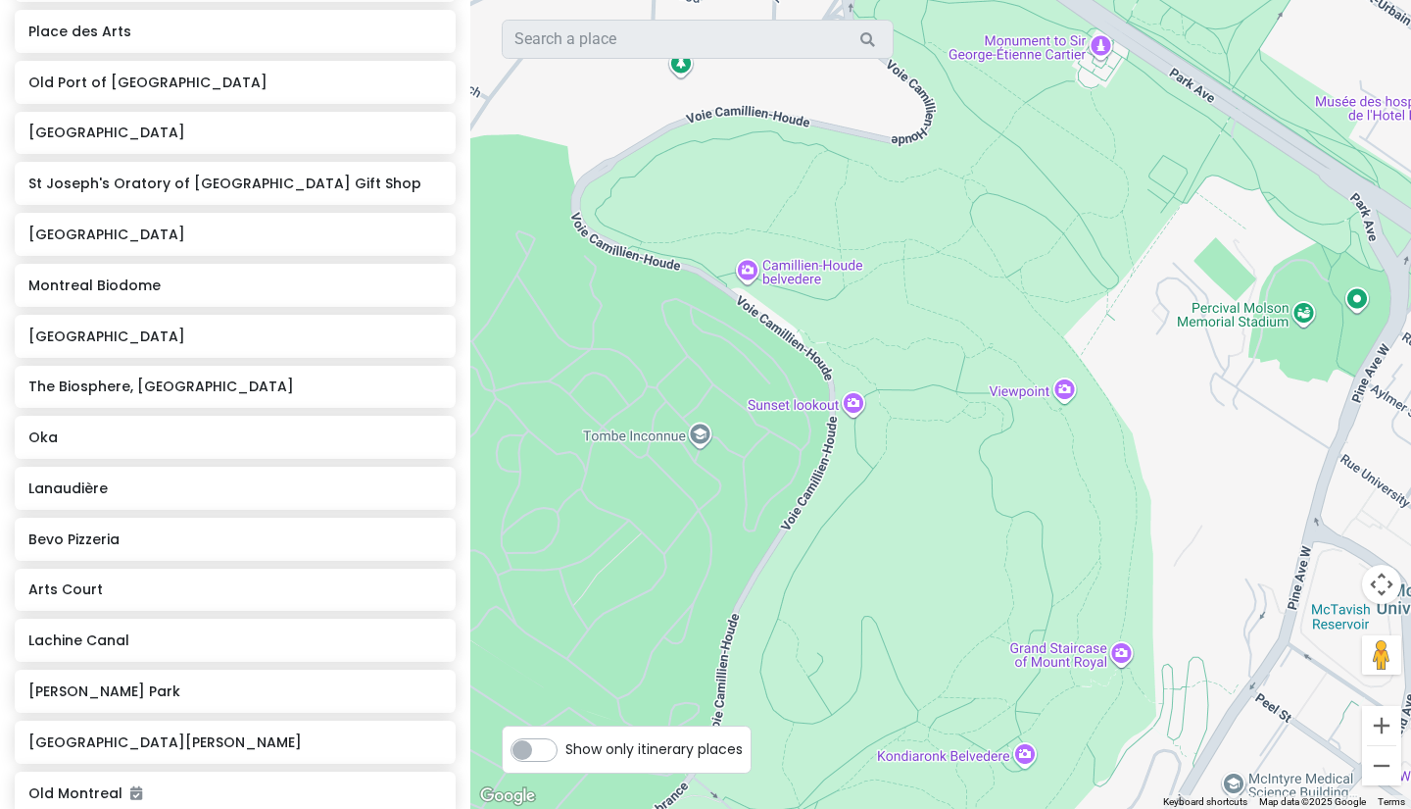
click at [1295, 314] on div at bounding box center [940, 404] width 941 height 809
click at [1306, 316] on div at bounding box center [940, 404] width 941 height 809
